Goal: Contribute content: Add original content to the website for others to see

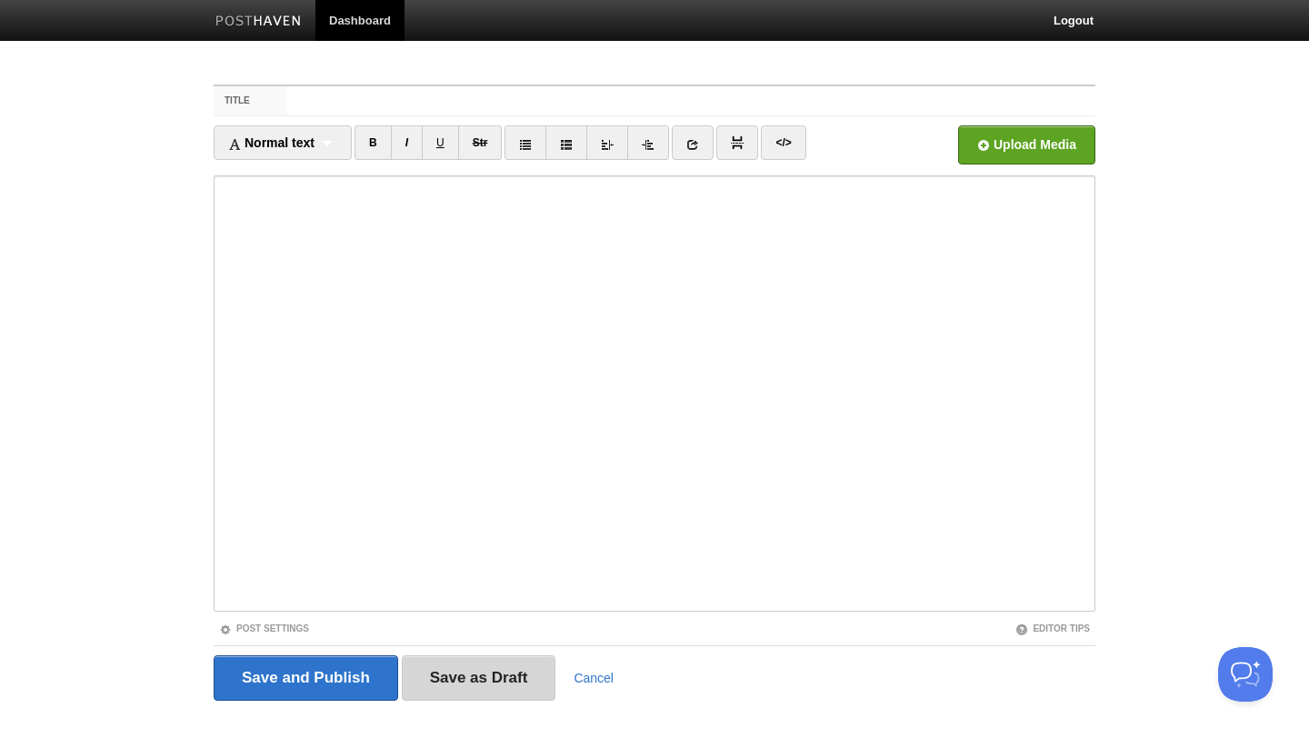
click at [519, 672] on input "Save as Draft" at bounding box center [479, 678] width 155 height 45
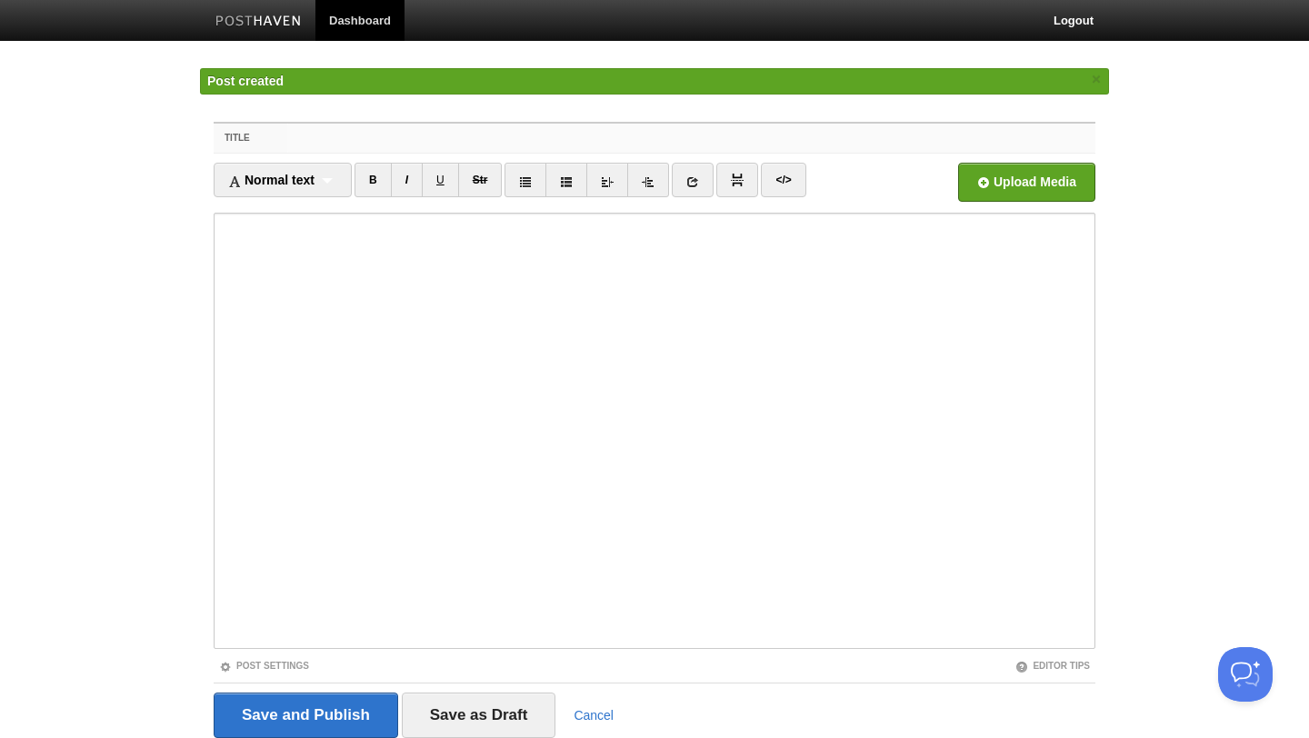
click at [322, 135] on input "Title" at bounding box center [691, 138] width 808 height 29
type input "R"
type input "Homewo"
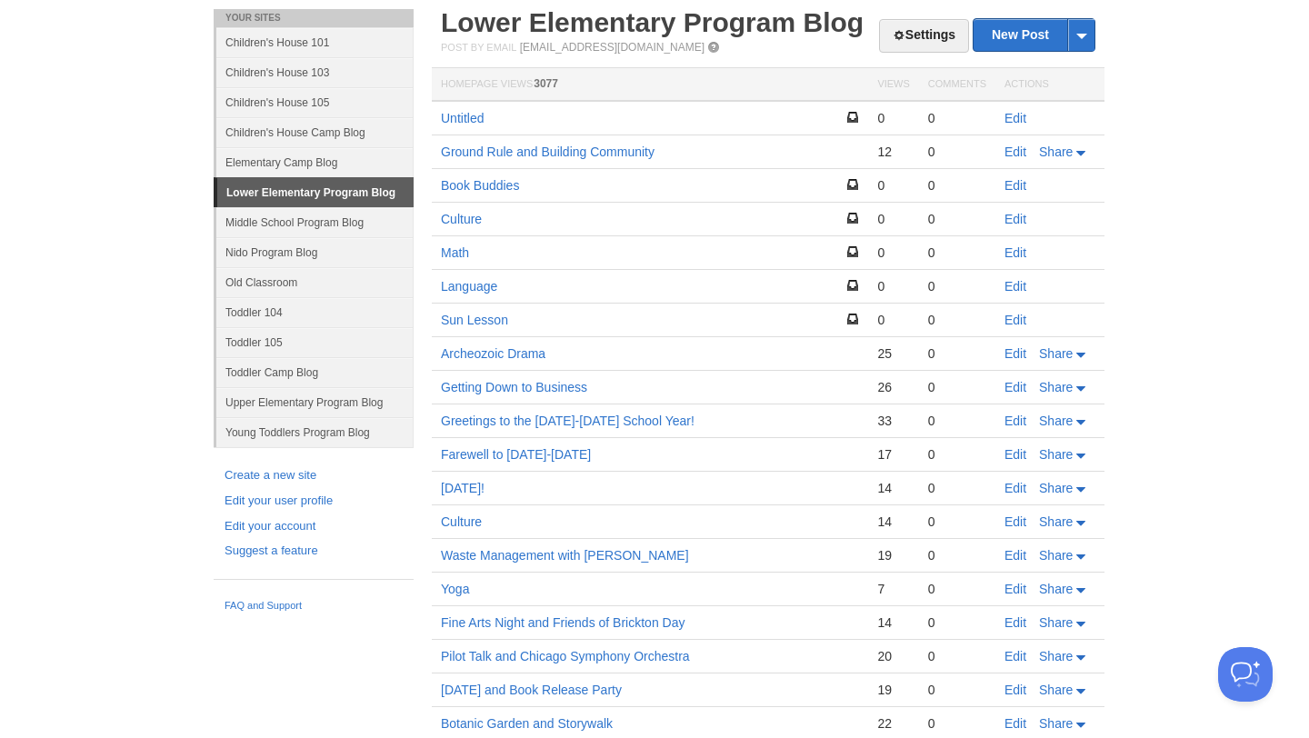
scroll to position [56, 0]
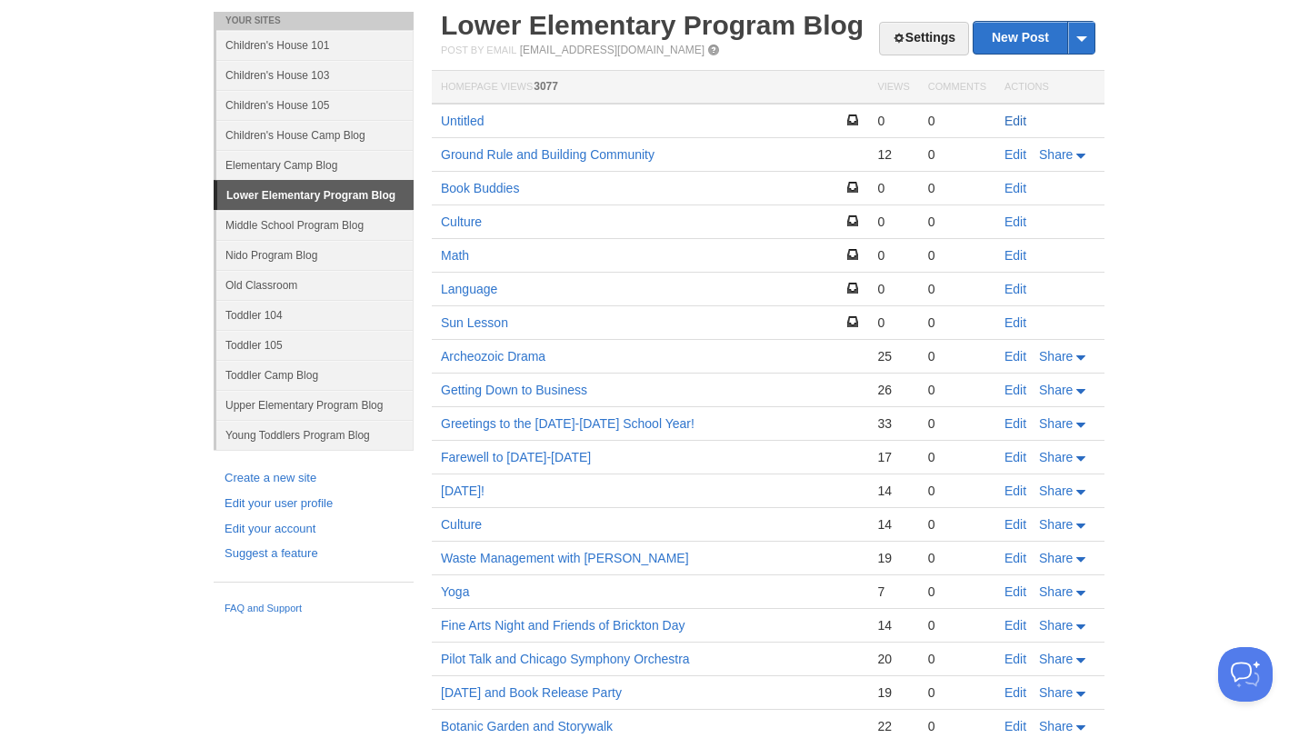
click at [1018, 121] on link "Edit" at bounding box center [1016, 121] width 22 height 15
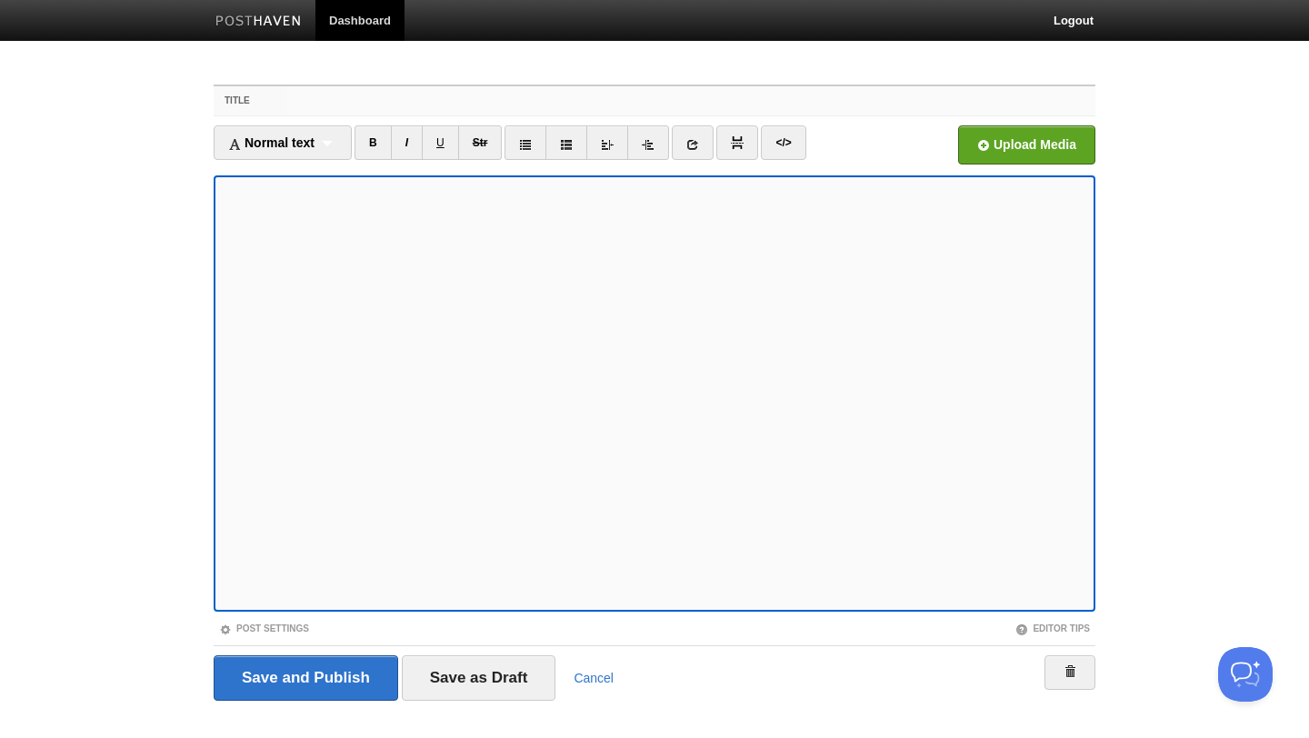
click at [332, 105] on input "Title" at bounding box center [691, 100] width 808 height 29
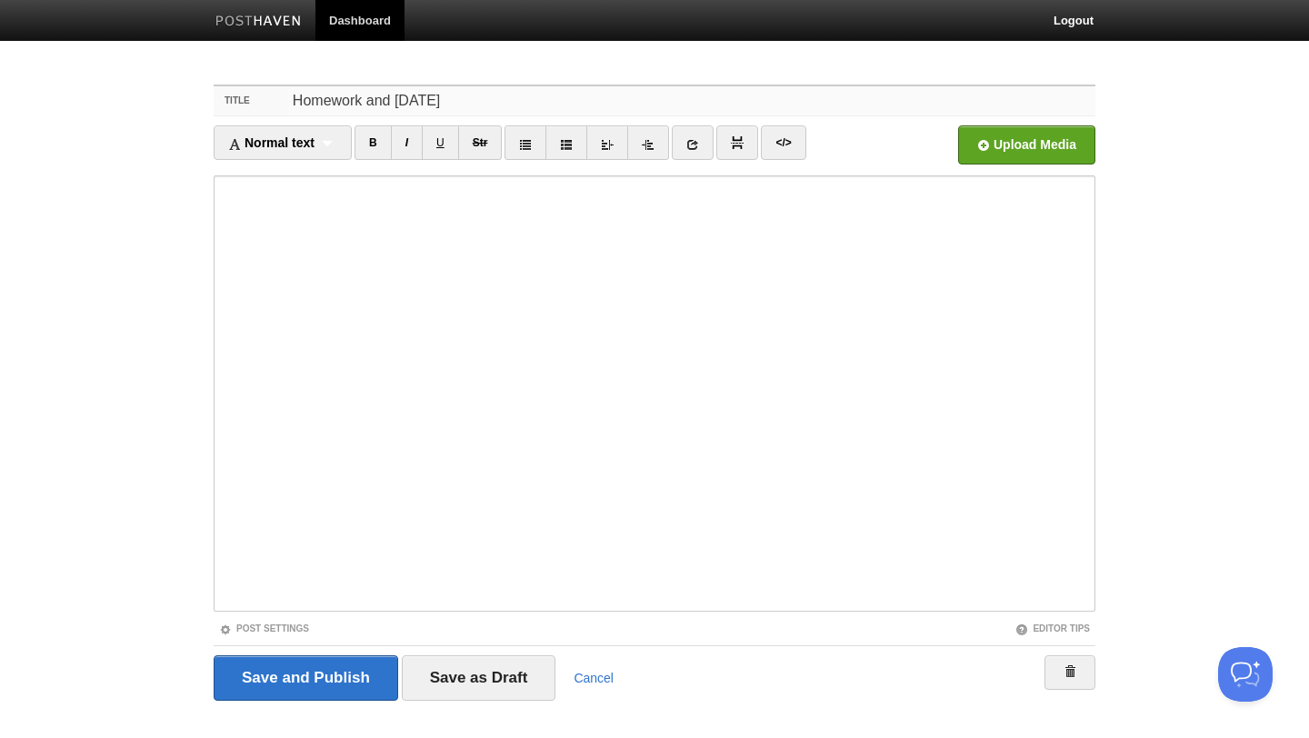
type input "Homework and [DATE]"
